Goal: Task Accomplishment & Management: Manage account settings

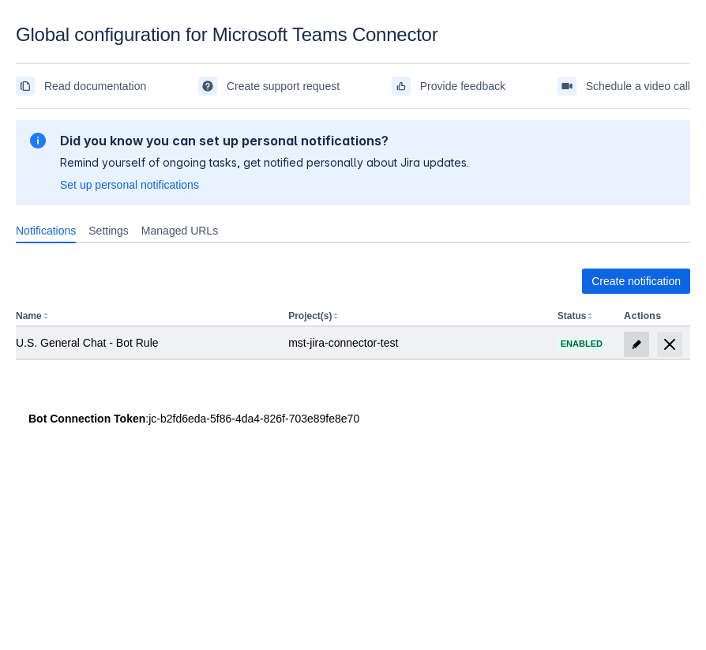
click at [631, 344] on span "edit" at bounding box center [636, 344] width 13 height 13
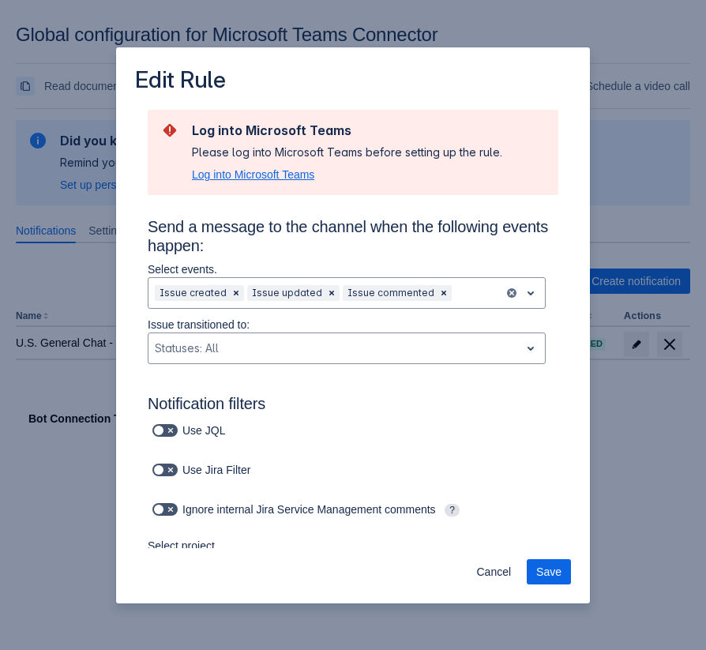
click at [280, 171] on span "Log into Microsoft Teams" at bounding box center [253, 175] width 122 height 16
click at [303, 181] on span "Log into Microsoft Teams" at bounding box center [253, 175] width 122 height 16
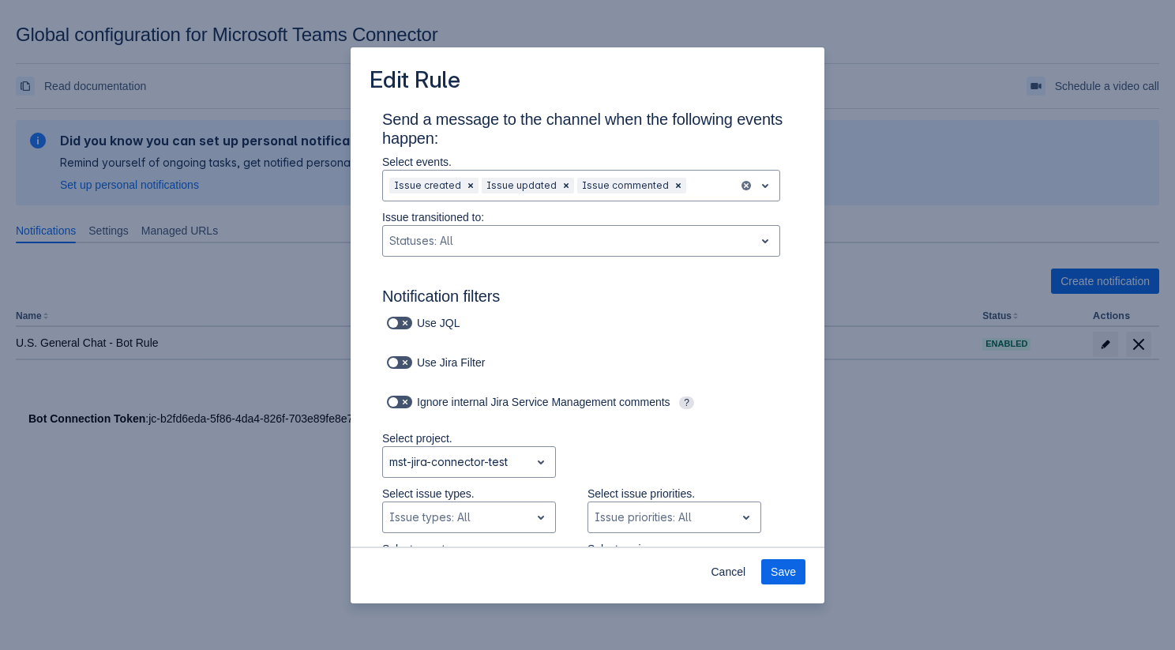
click at [311, 84] on div "Edit Rule Send a message to the channel when the following events happen: Selec…" at bounding box center [587, 325] width 1175 height 650
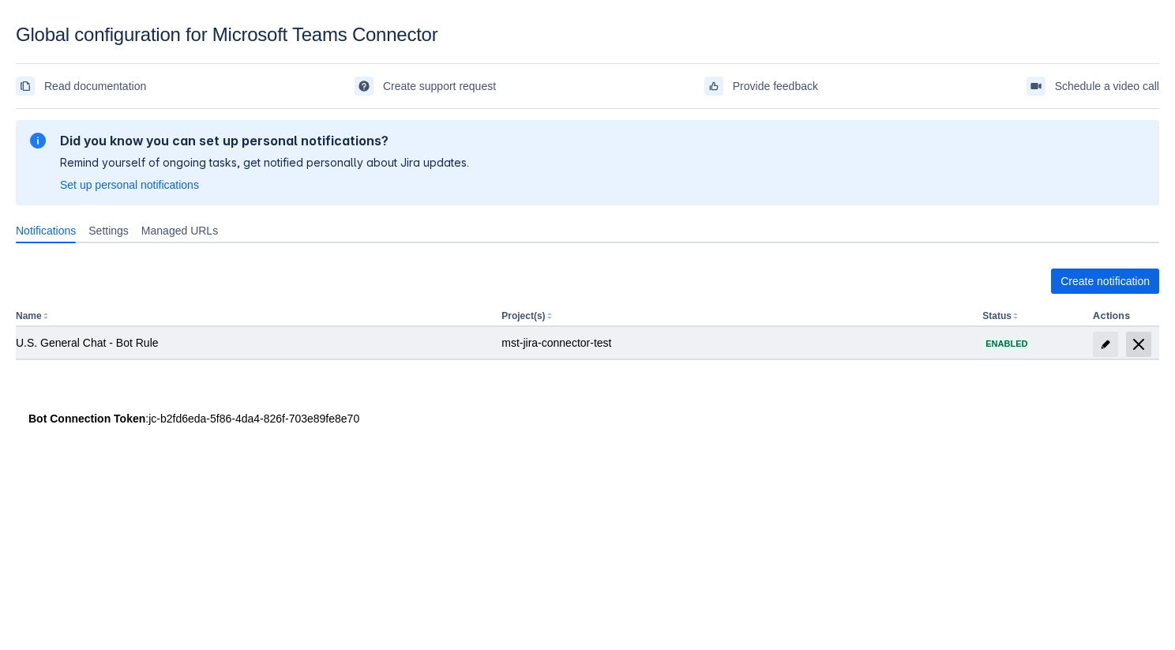
click at [705, 348] on span "delete" at bounding box center [1139, 344] width 19 height 19
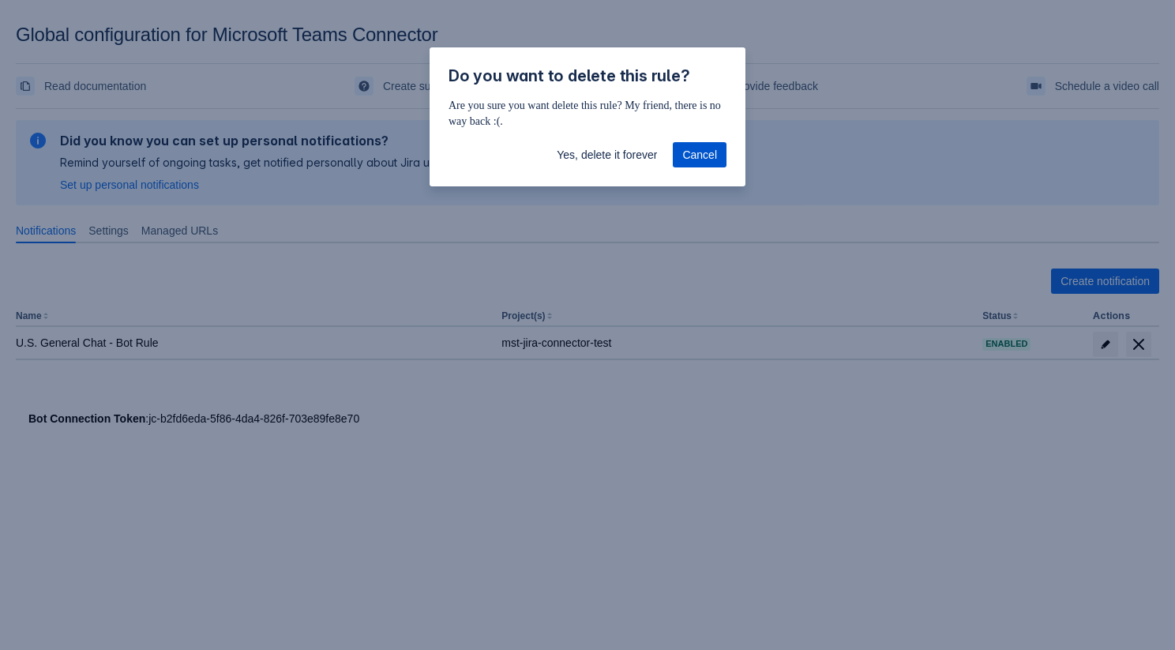
click at [698, 157] on span "Cancel" at bounding box center [699, 154] width 35 height 25
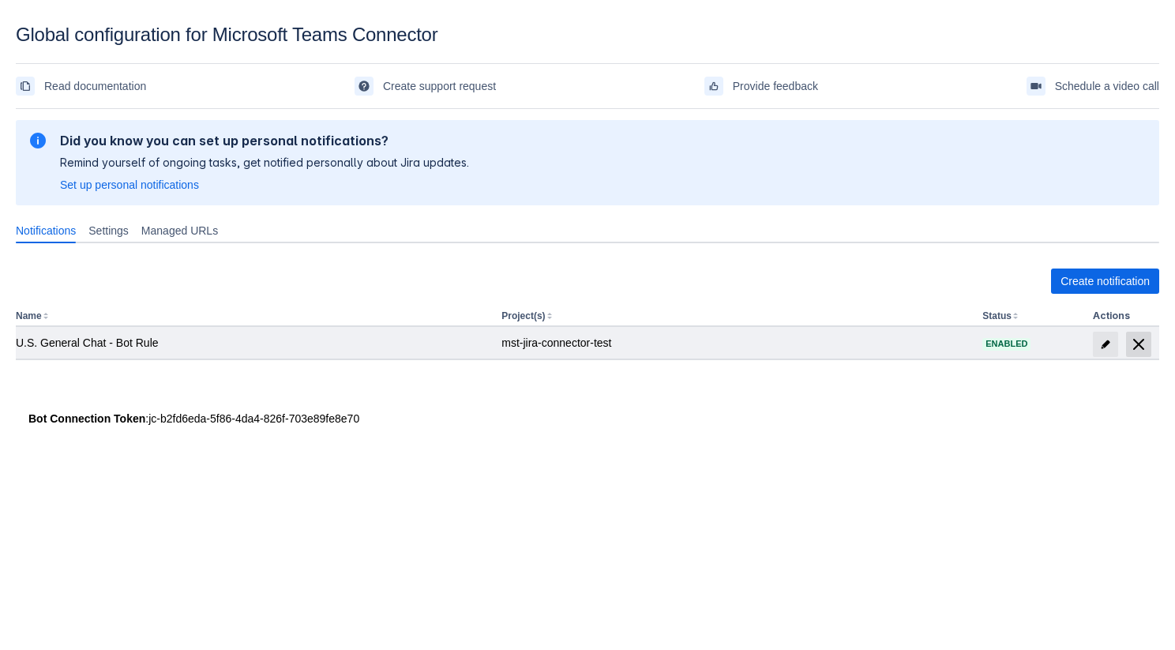
click at [705, 351] on span "delete" at bounding box center [1139, 344] width 19 height 19
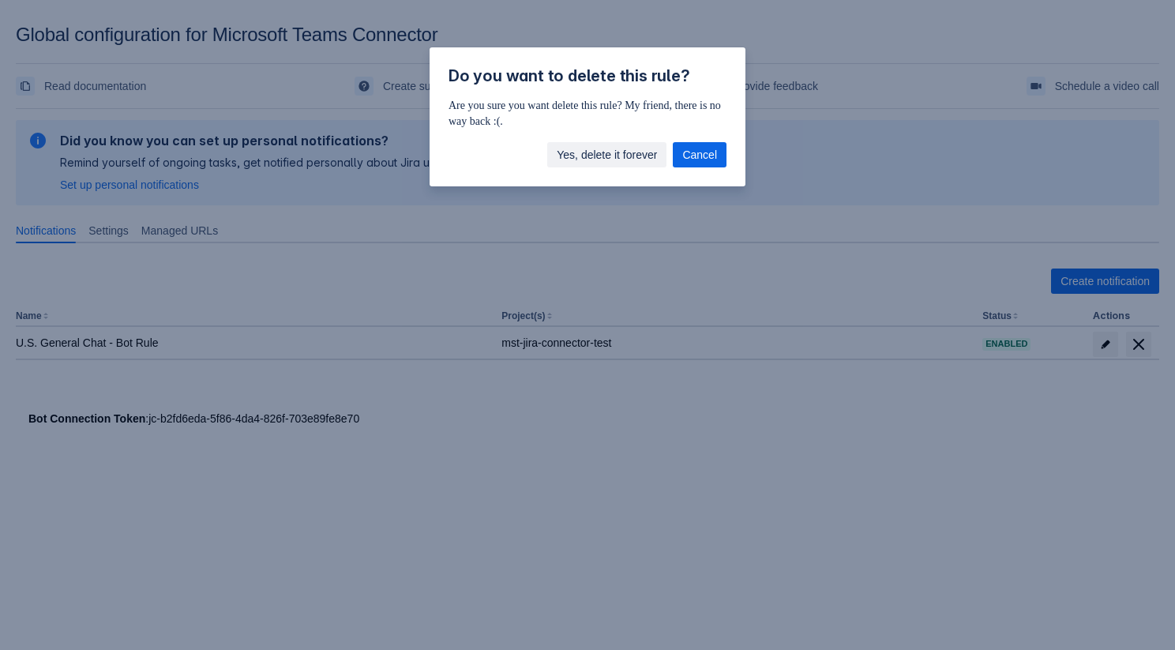
click at [615, 164] on span "Yes, delete it forever" at bounding box center [607, 154] width 100 height 25
